Goal: Task Accomplishment & Management: Use online tool/utility

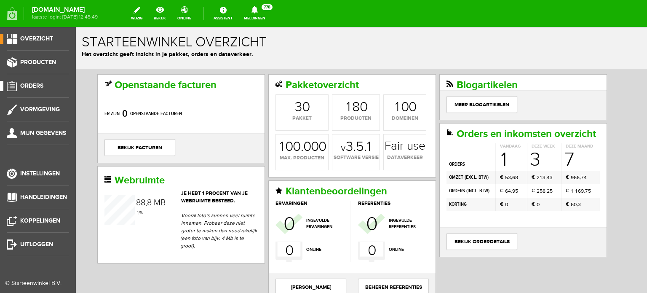
click at [38, 83] on span "Orders" at bounding box center [31, 85] width 23 height 7
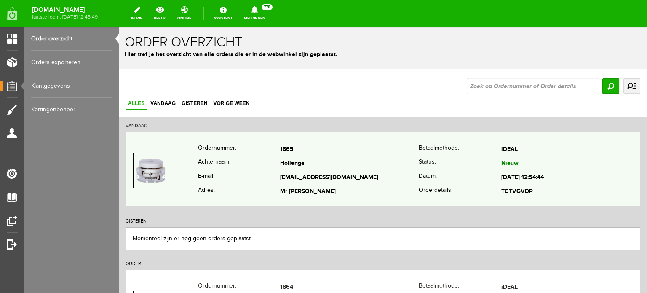
click at [296, 164] on td "Hollenga" at bounding box center [349, 164] width 139 height 14
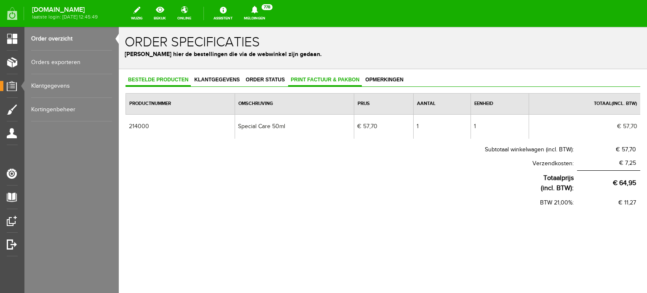
click at [323, 77] on span "Print factuur & pakbon" at bounding box center [325, 80] width 74 height 6
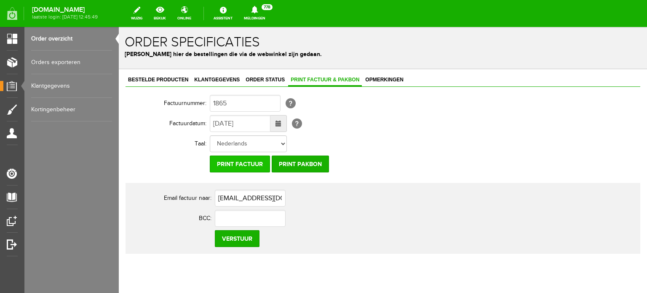
click at [250, 161] on input "Print factuur" at bounding box center [240, 163] width 60 height 17
click at [247, 163] on input "Print factuur" at bounding box center [240, 163] width 60 height 17
click at [259, 166] on input "Print factuur" at bounding box center [240, 163] width 60 height 17
click at [205, 80] on span "Klantgegevens" at bounding box center [217, 80] width 51 height 6
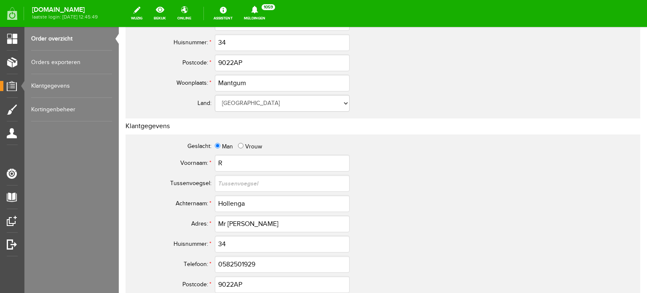
scroll to position [168, 0]
